Goal: Navigation & Orientation: Find specific page/section

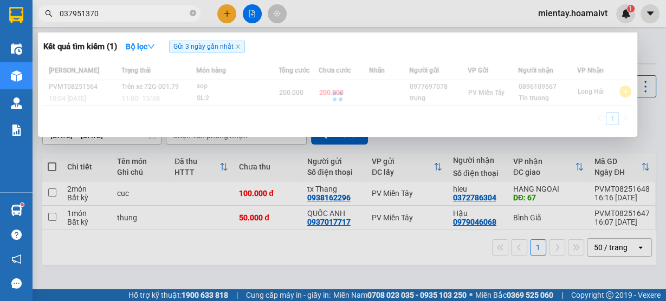
type input "0379513705"
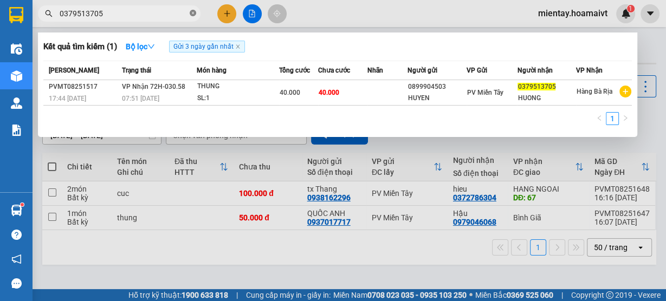
click at [191, 12] on icon "close-circle" at bounding box center [193, 13] width 7 height 7
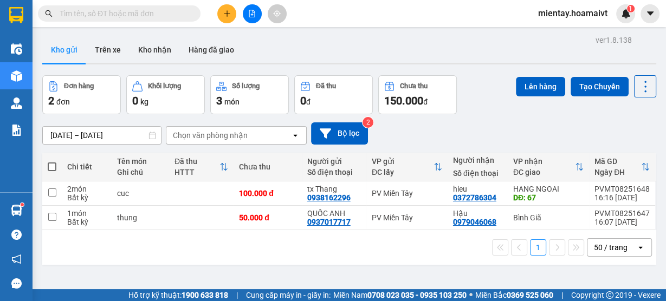
drag, startPoint x: 340, startPoint y: 91, endPoint x: 350, endPoint y: 99, distance: 13.1
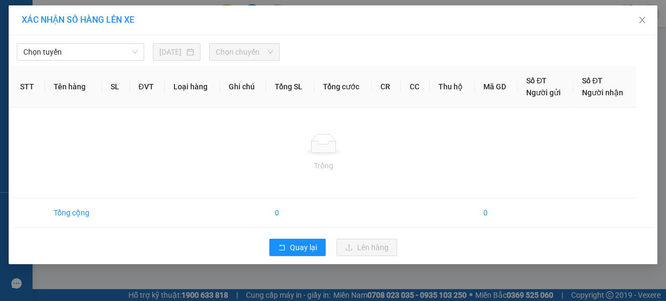
drag, startPoint x: 350, startPoint y: 99, endPoint x: 497, endPoint y: 46, distance: 156.2
click at [497, 46] on div at bounding box center [415, 51] width 266 height 17
click at [642, 22] on icon "close" at bounding box center [642, 20] width 6 height 7
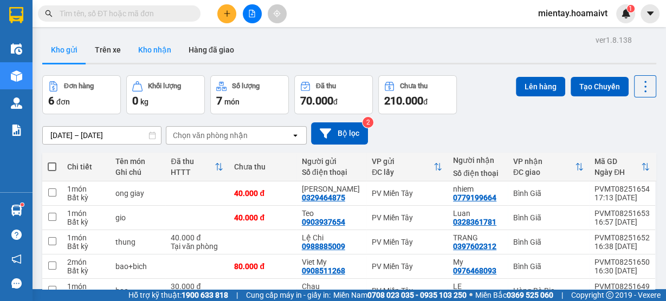
click at [159, 45] on button "Kho nhận" at bounding box center [155, 50] width 50 height 26
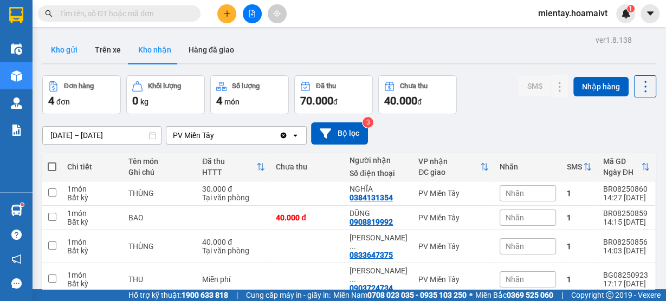
click at [69, 56] on button "Kho gửi" at bounding box center [64, 50] width 44 height 26
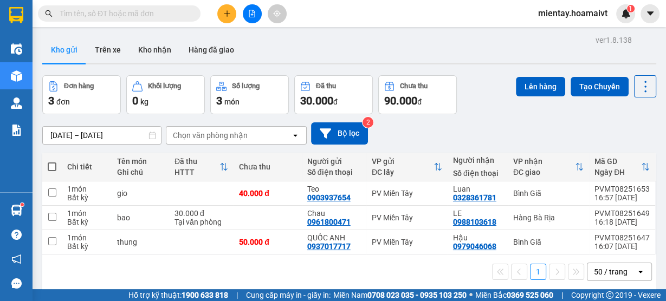
click at [42, 37] on button "Kho gửi" at bounding box center [64, 50] width 44 height 26
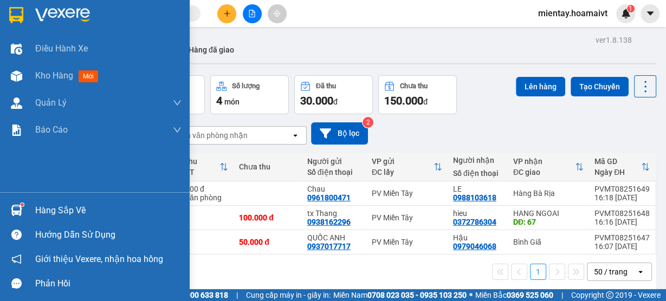
click at [49, 211] on div "Hàng sắp về" at bounding box center [108, 211] width 146 height 16
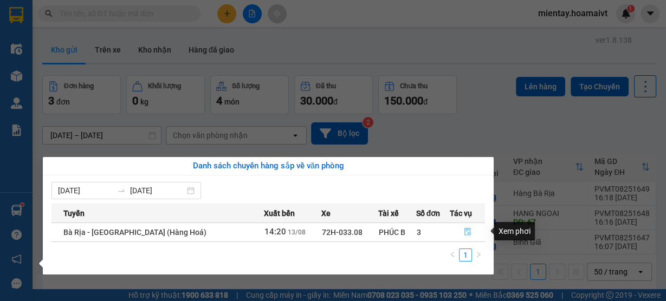
click at [464, 233] on icon "file-done" at bounding box center [468, 232] width 8 height 8
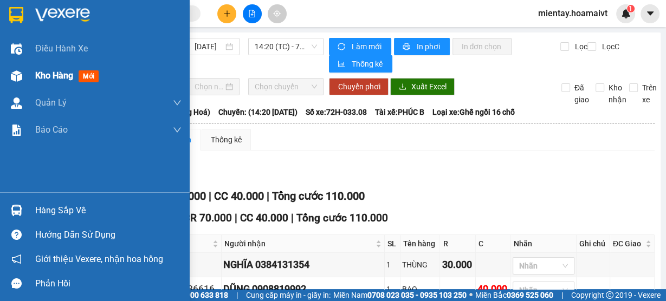
click at [51, 73] on span "Kho hàng" at bounding box center [54, 75] width 38 height 10
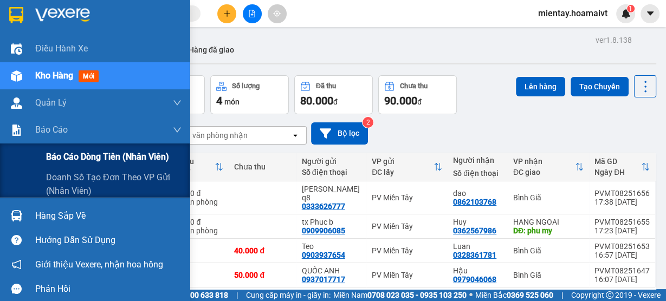
click at [70, 162] on span "Báo cáo dòng tiền (nhân viên)" at bounding box center [107, 157] width 123 height 14
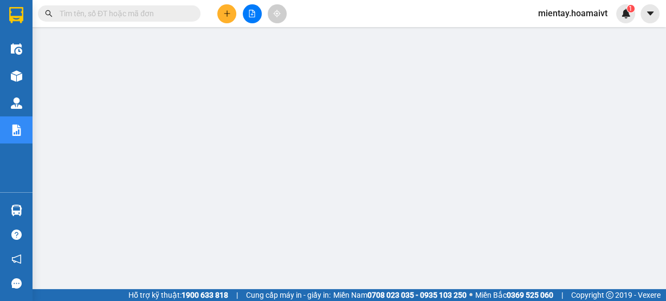
scroll to position [157, 0]
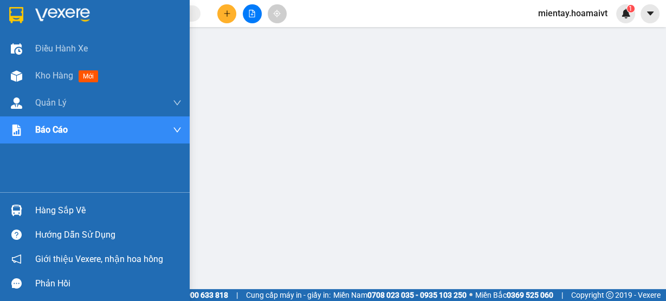
click at [61, 80] on span "Kho hàng" at bounding box center [54, 75] width 38 height 10
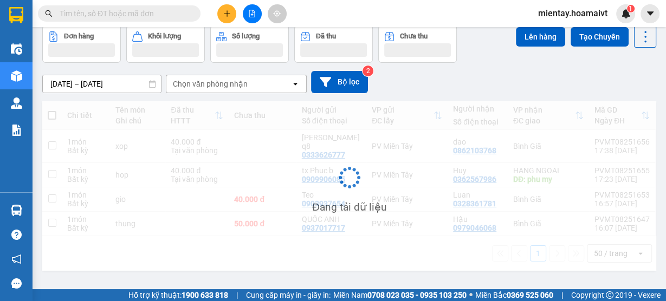
scroll to position [49, 0]
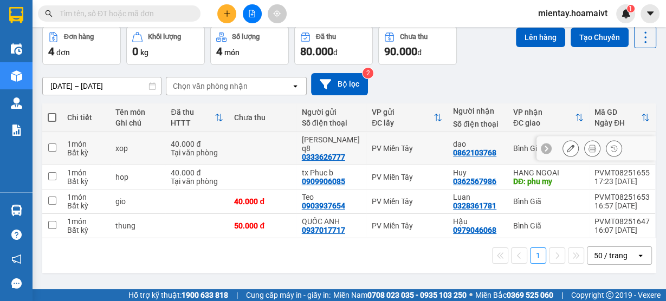
scroll to position [6, 0]
